Goal: Task Accomplishment & Management: Complete application form

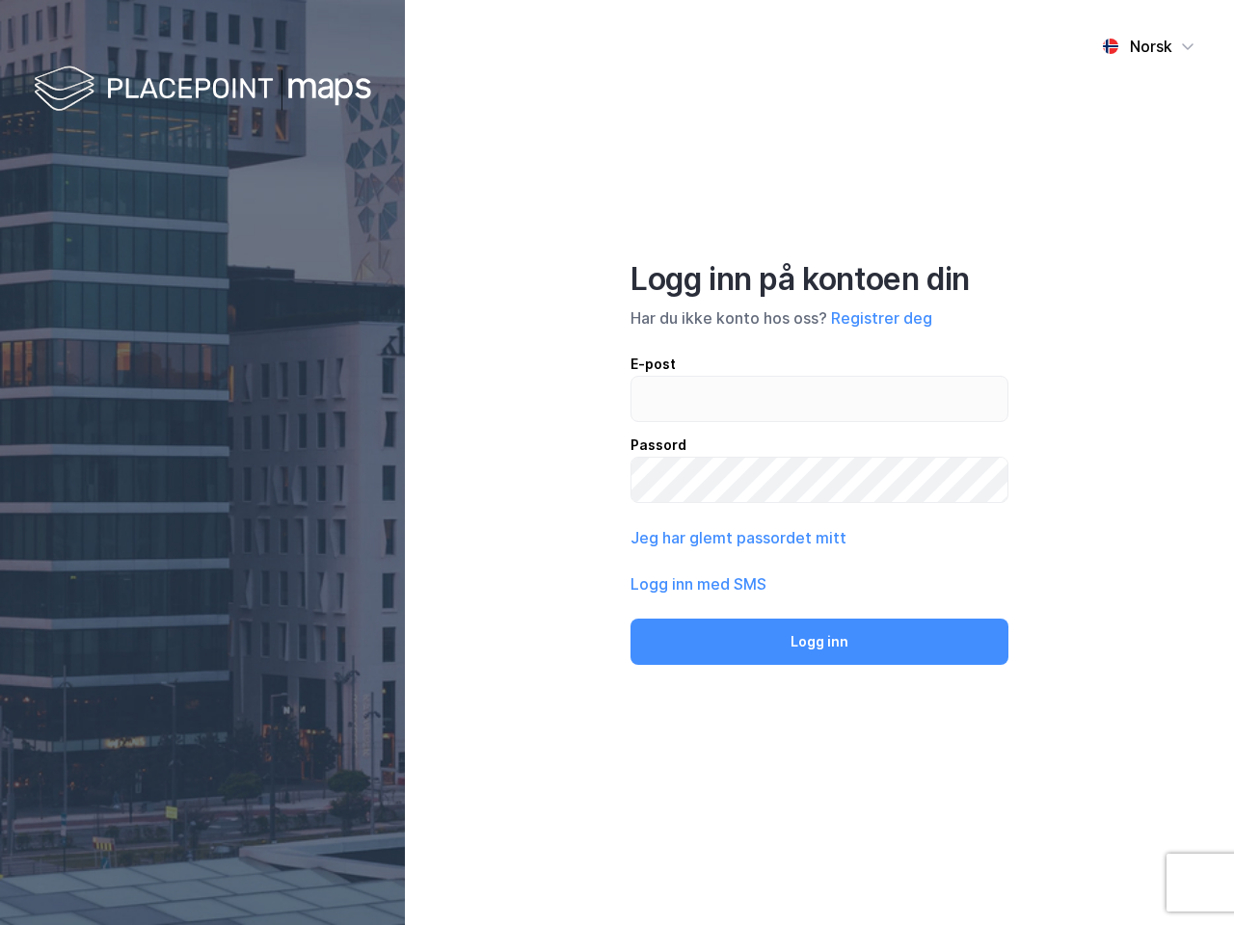
click at [617, 463] on div "Norsk Logg inn på kontoen din Har du ikke konto hos oss? Registrer deg E-post P…" at bounding box center [819, 462] width 829 height 925
click at [202, 90] on img at bounding box center [202, 90] width 337 height 57
click at [1148, 46] on div "Norsk" at bounding box center [1151, 46] width 42 height 23
click at [881, 318] on button "Registrer deg" at bounding box center [881, 318] width 101 height 23
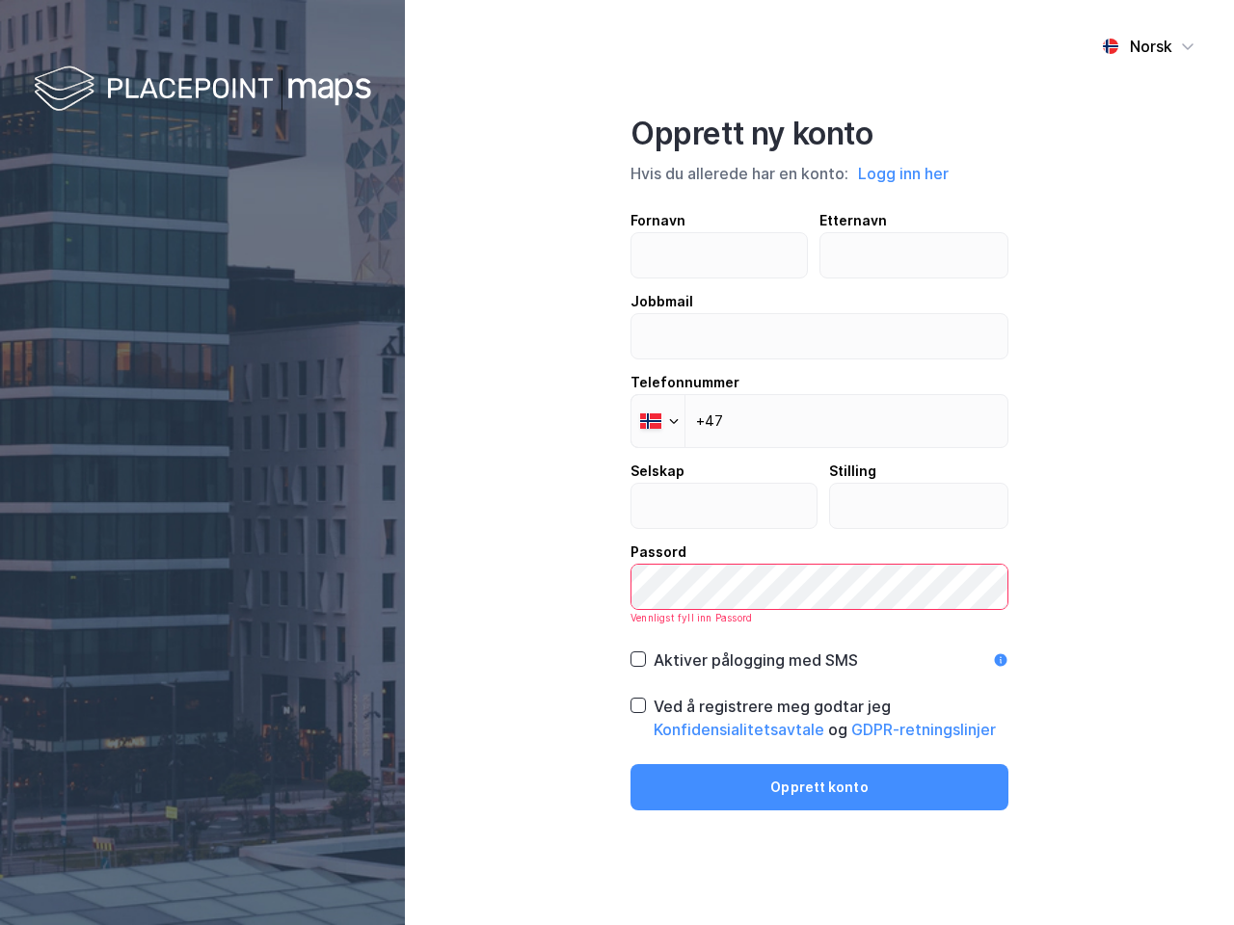
click at [819, 642] on div "Opprett ny konto Hvis du allerede har en konto: Logg inn her Fornavn Etternavn …" at bounding box center [819, 463] width 378 height 696
